Goal: Transaction & Acquisition: Obtain resource

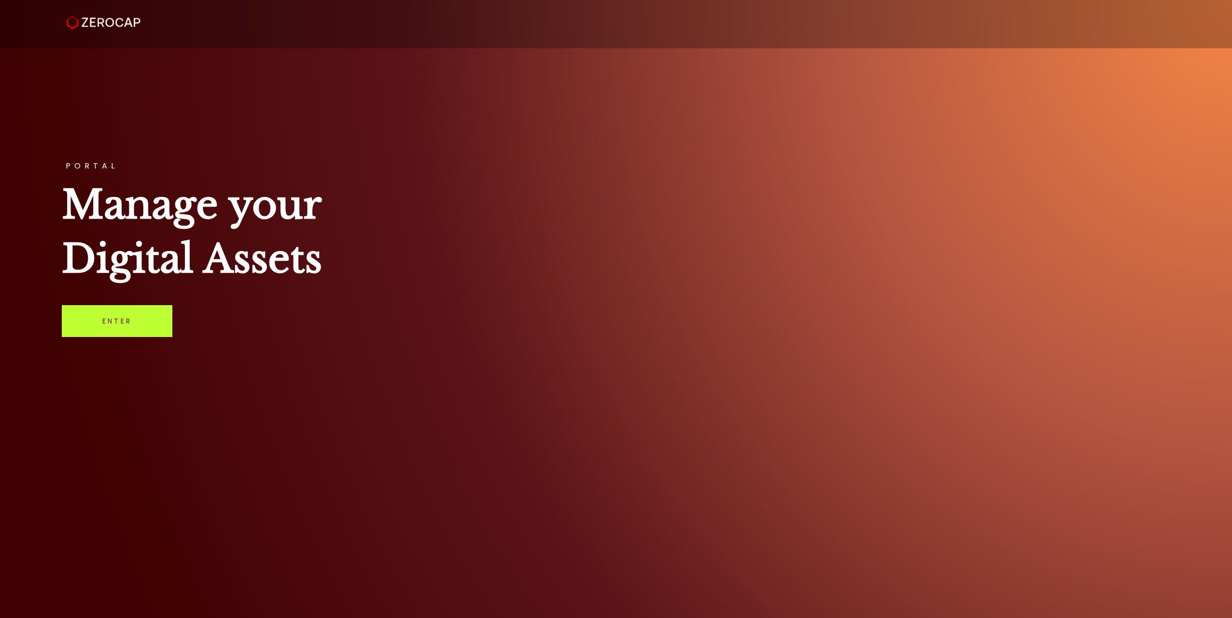
click at [165, 309] on link "Enter" at bounding box center [117, 321] width 111 height 32
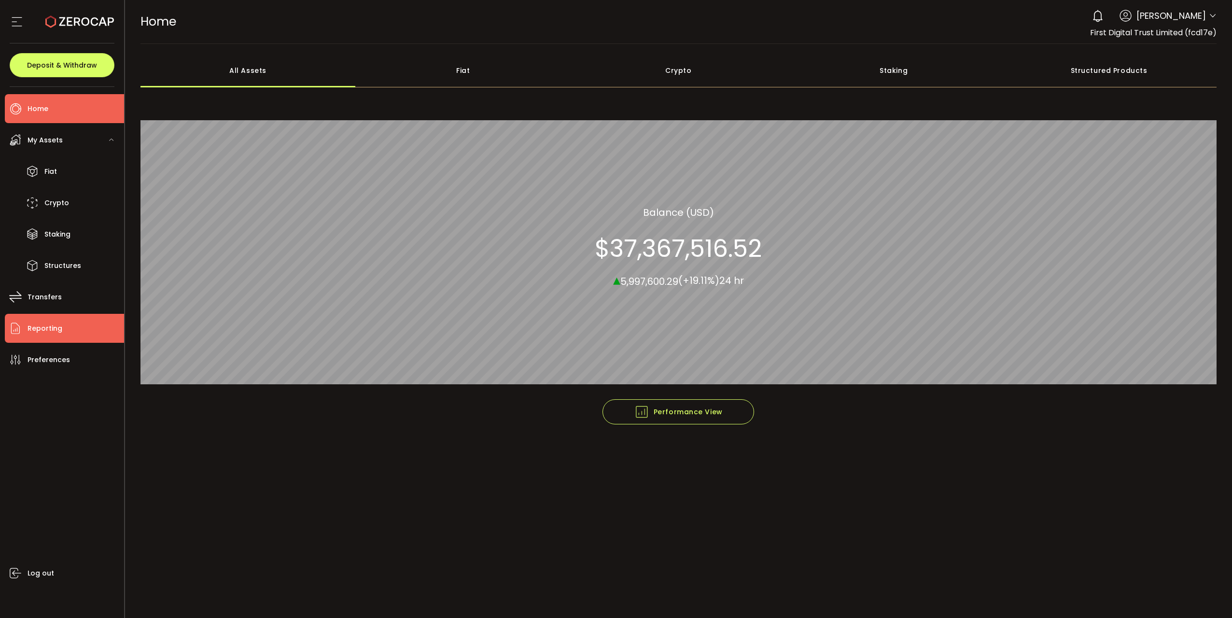
click at [64, 326] on li "Reporting" at bounding box center [64, 328] width 119 height 29
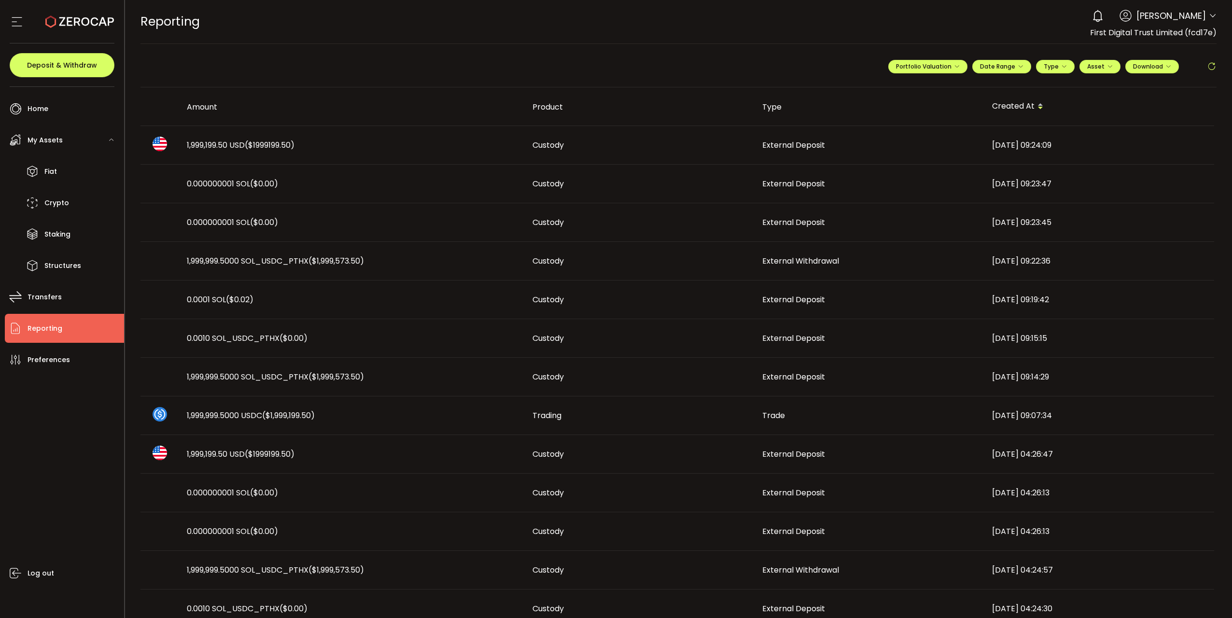
drag, startPoint x: 64, startPoint y: 326, endPoint x: 175, endPoint y: 299, distance: 113.9
click at [175, 299] on div at bounding box center [678, 492] width 1076 height 811
click at [954, 68] on icon "button" at bounding box center [957, 67] width 6 height 6
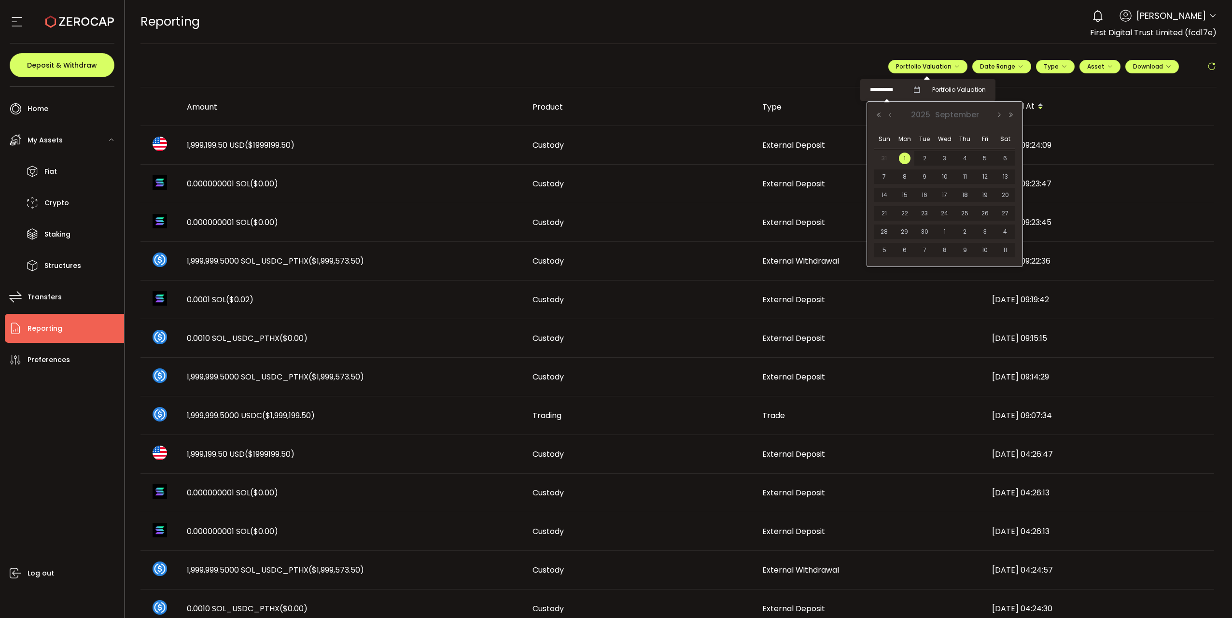
click at [889, 89] on input "**********" at bounding box center [889, 90] width 39 height 12
click at [882, 158] on span "31" at bounding box center [884, 158] width 12 height 12
type input "**********"
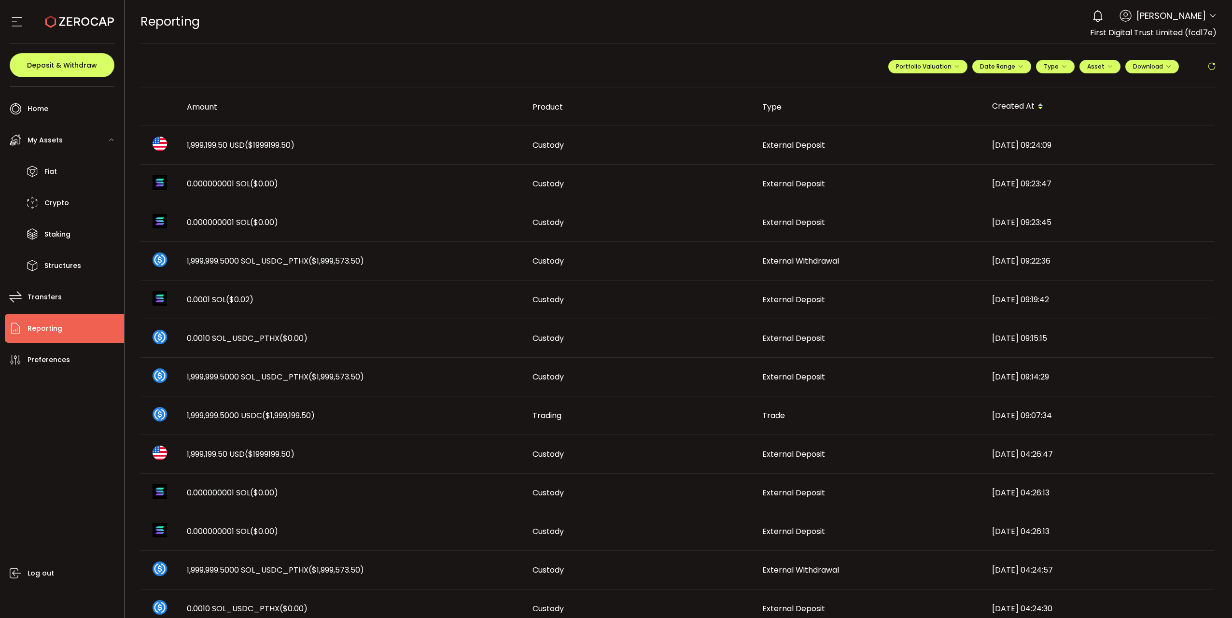
click at [923, 45] on main "**********" at bounding box center [678, 495] width 1107 height 902
click at [1008, 67] on span "Date Range" at bounding box center [1001, 66] width 43 height 8
click at [969, 84] on input at bounding box center [975, 87] width 62 height 10
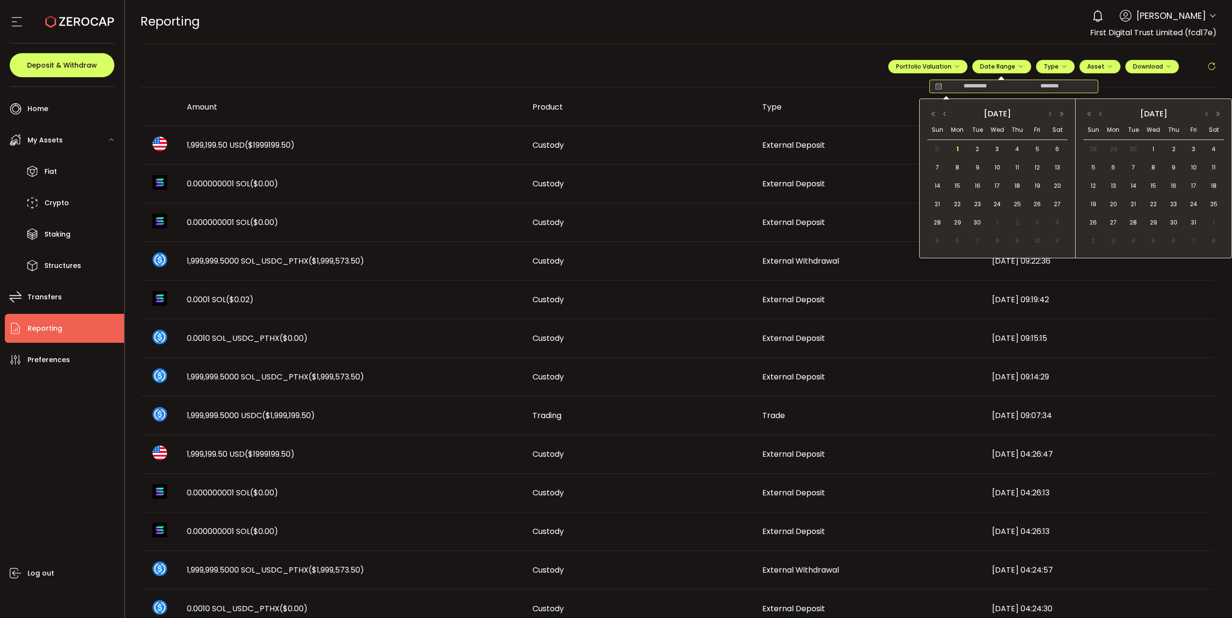
click at [944, 112] on button "button" at bounding box center [945, 114] width 12 height 7
click at [1039, 149] on span "1" at bounding box center [1037, 149] width 12 height 12
click at [937, 242] on span "31" at bounding box center [937, 241] width 12 height 12
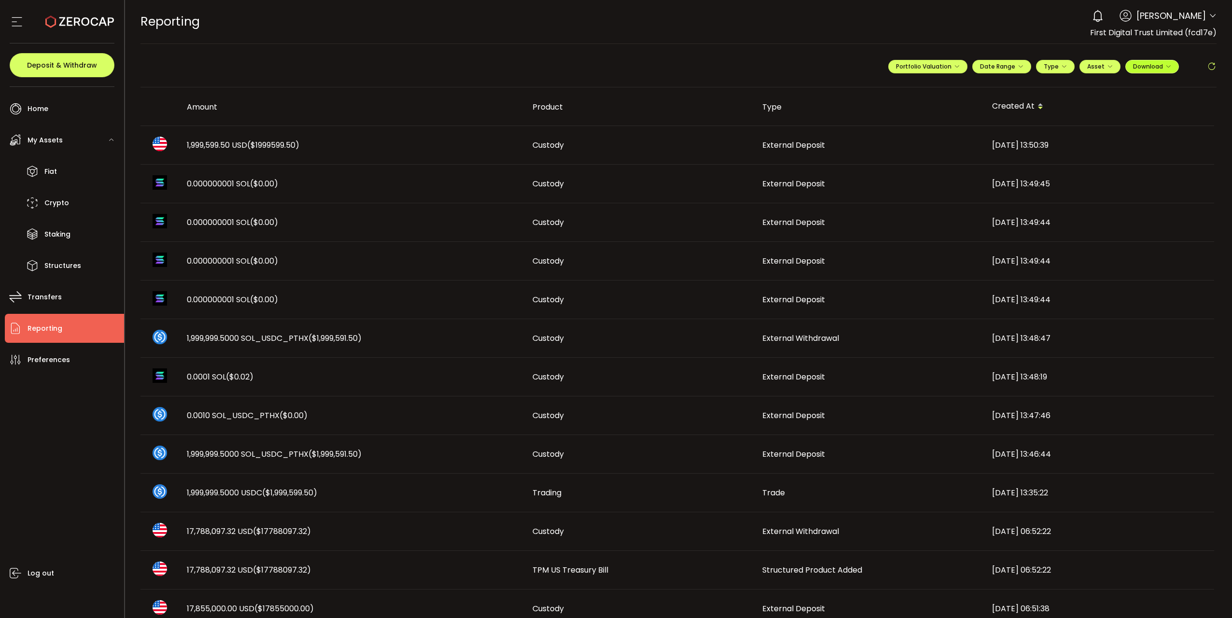
click at [1136, 67] on span "Download" at bounding box center [1152, 66] width 38 height 8
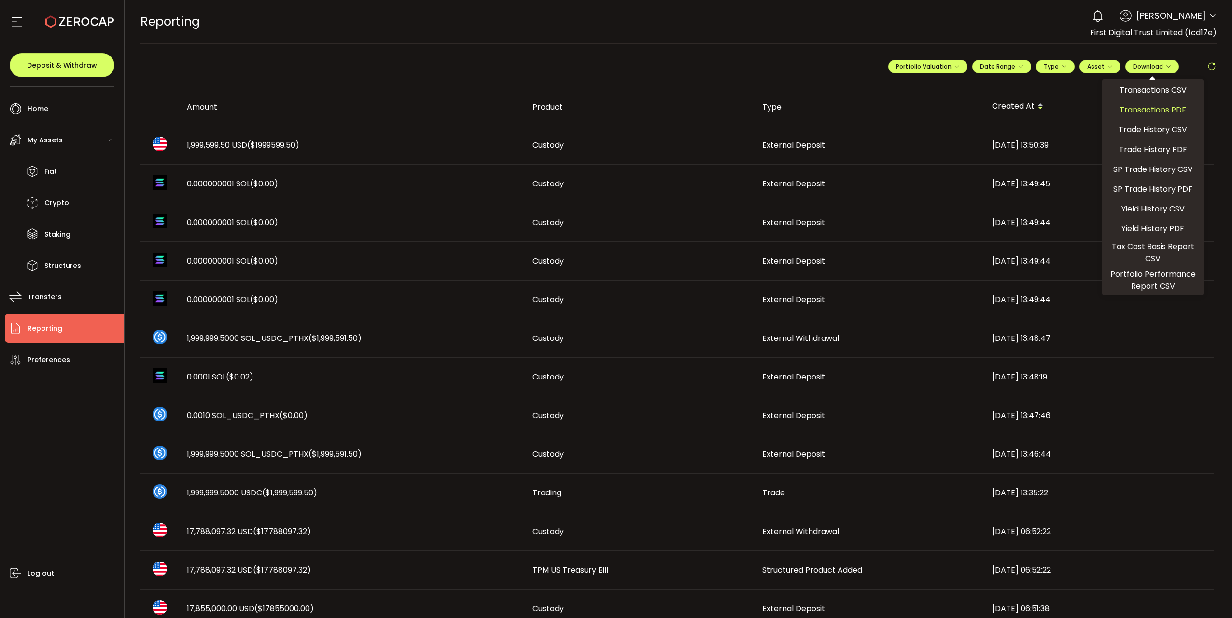
click at [1141, 110] on span "Transactions PDF" at bounding box center [1152, 110] width 67 height 12
